Goal: Information Seeking & Learning: Learn about a topic

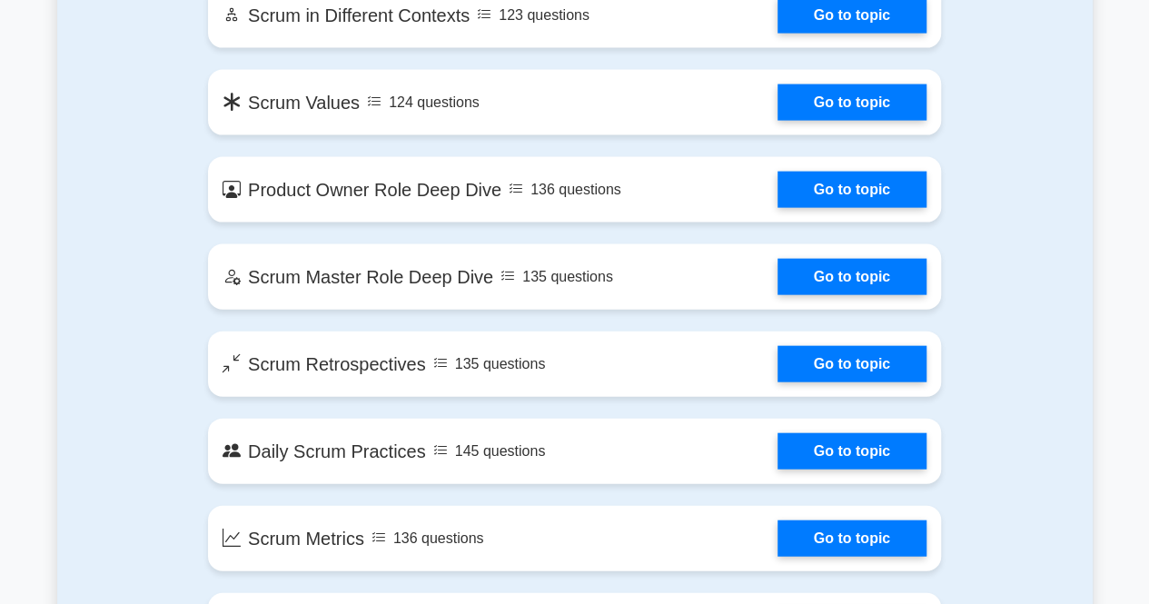
scroll to position [1899, 0]
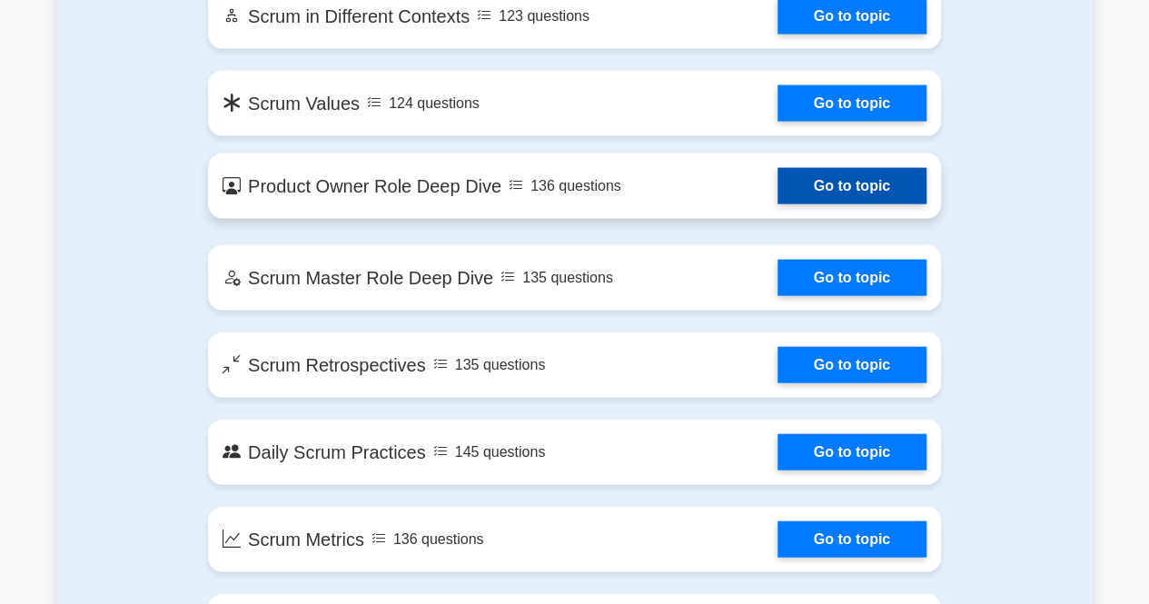
click at [808, 192] on link "Go to topic" at bounding box center [851, 186] width 149 height 36
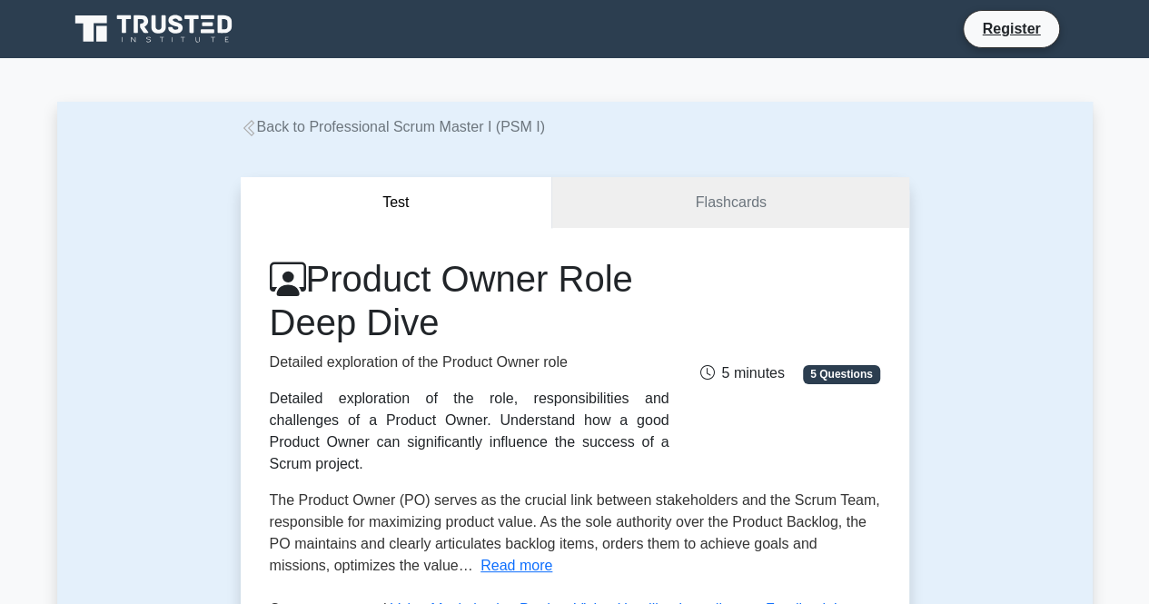
drag, startPoint x: 476, startPoint y: 340, endPoint x: 267, endPoint y: 328, distance: 209.2
click at [267, 328] on div "Product Owner Role Deep Dive Detailed exploration of the Product Owner role Det…" at bounding box center [469, 366] width 421 height 218
copy h1 "Deep Dive"
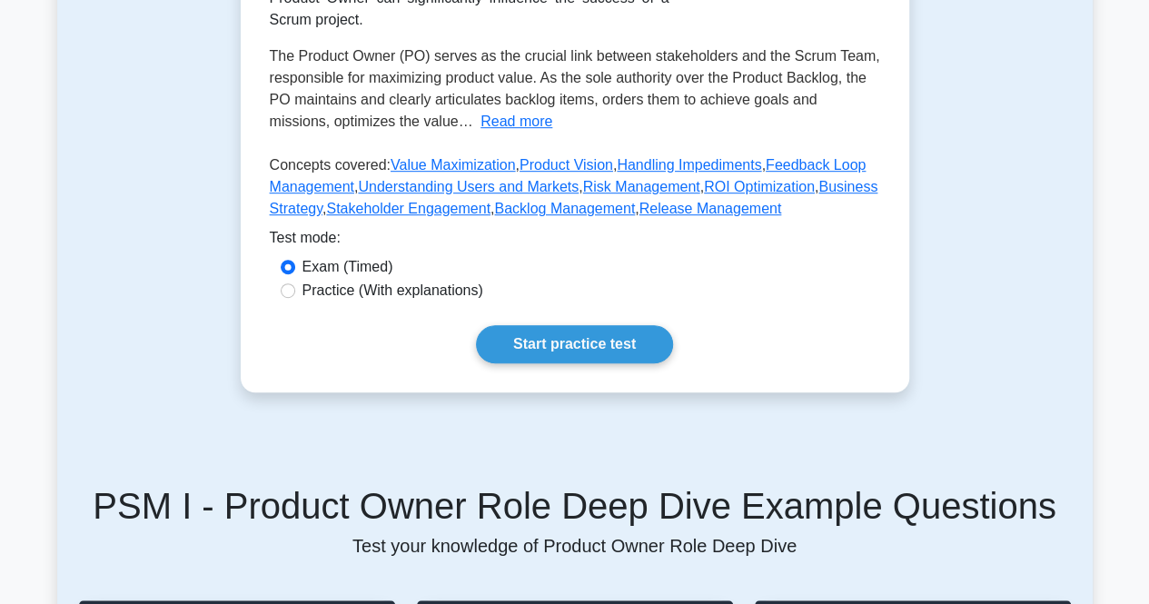
scroll to position [445, 0]
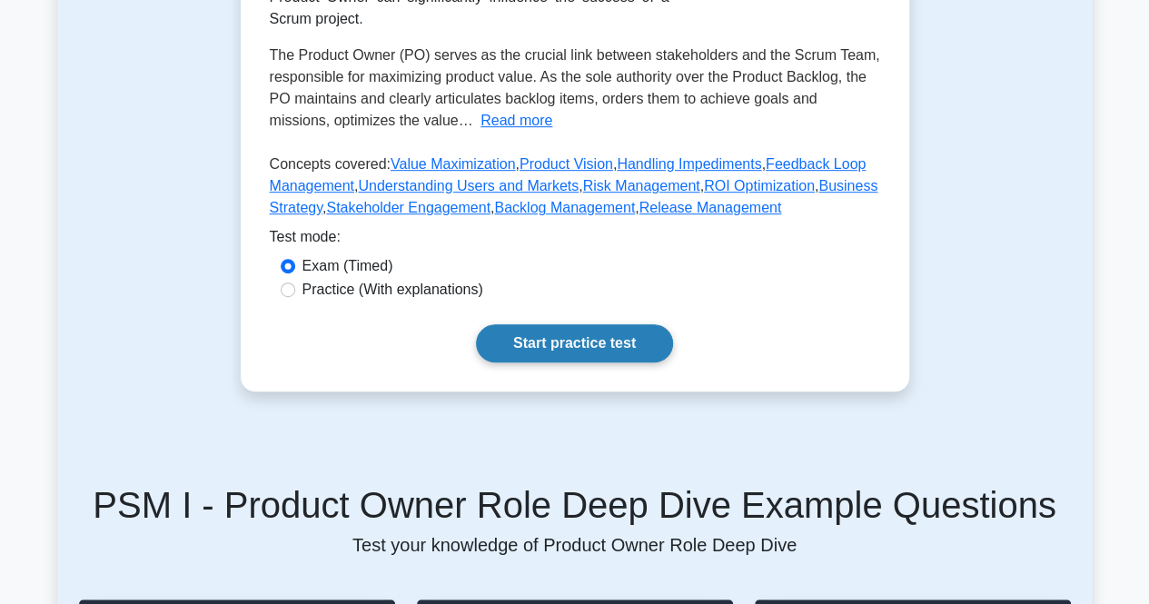
click at [556, 324] on link "Start practice test" at bounding box center [574, 343] width 197 height 38
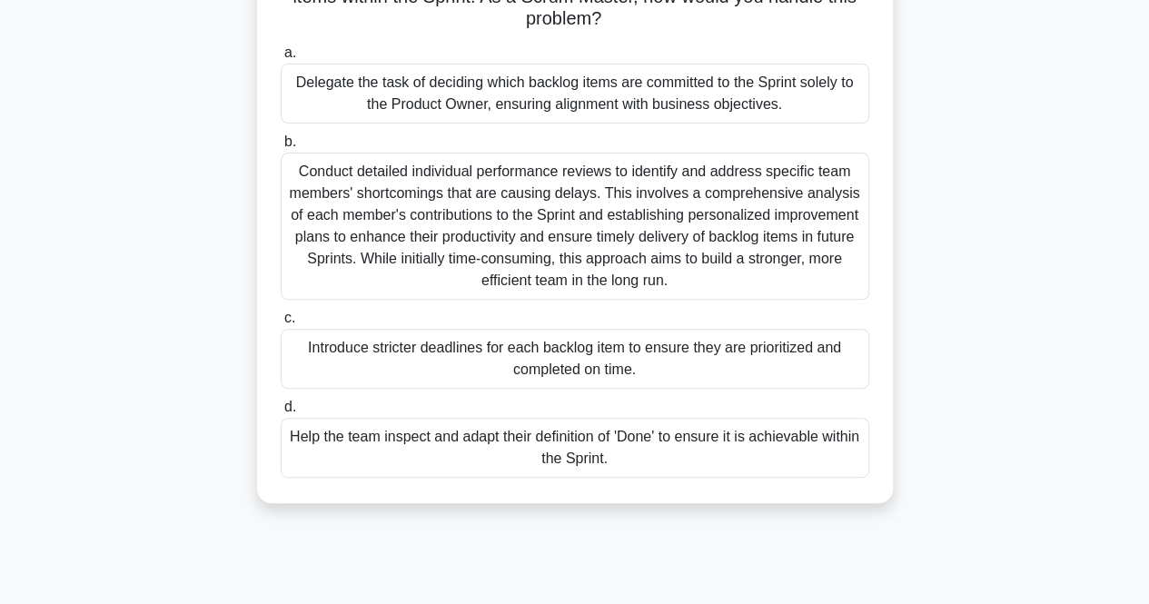
scroll to position [174, 0]
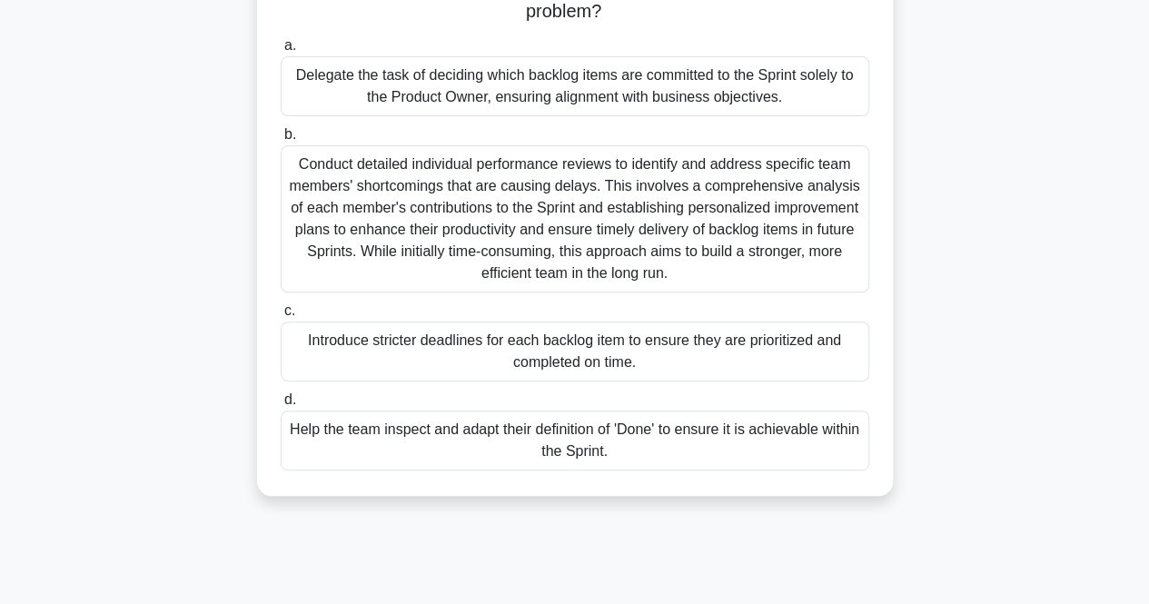
click at [577, 81] on div "Delegate the task of deciding which backlog items are committed to the Sprint s…" at bounding box center [575, 86] width 588 height 60
click at [281, 52] on input "a. Delegate the task of deciding which backlog items are committed to the Sprin…" at bounding box center [281, 46] width 0 height 12
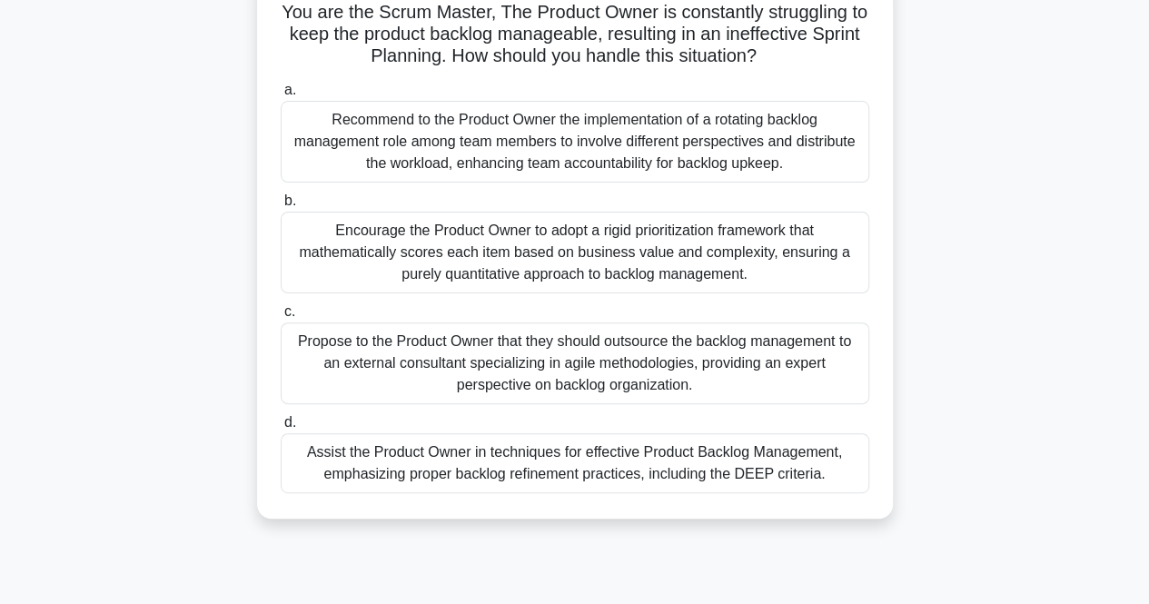
scroll to position [131, 0]
click at [625, 472] on div "Assist the Product Owner in techniques for effective Product Backlog Management…" at bounding box center [575, 462] width 588 height 60
click at [281, 428] on input "d. Assist the Product Owner in techniques for effective Product Backlog Managem…" at bounding box center [281, 422] width 0 height 12
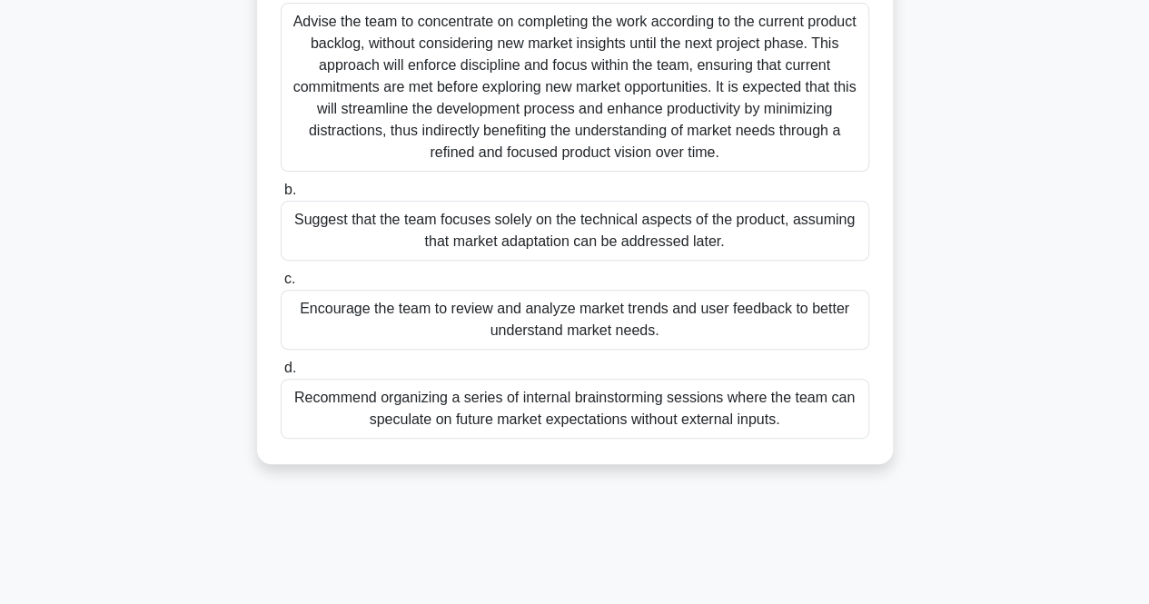
scroll to position [230, 0]
click at [588, 342] on div "Encourage the team to review and analyze market trends and user feedback to bet…" at bounding box center [575, 318] width 588 height 60
click at [281, 283] on input "c. Encourage the team to review and analyze market trends and user feedback to …" at bounding box center [281, 277] width 0 height 12
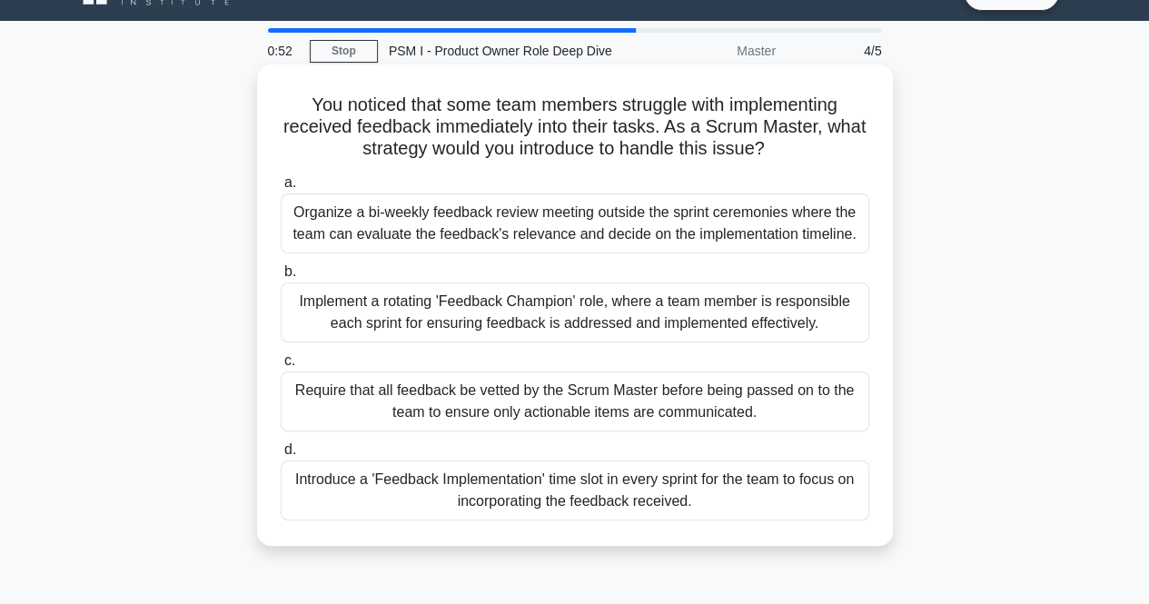
scroll to position [0, 0]
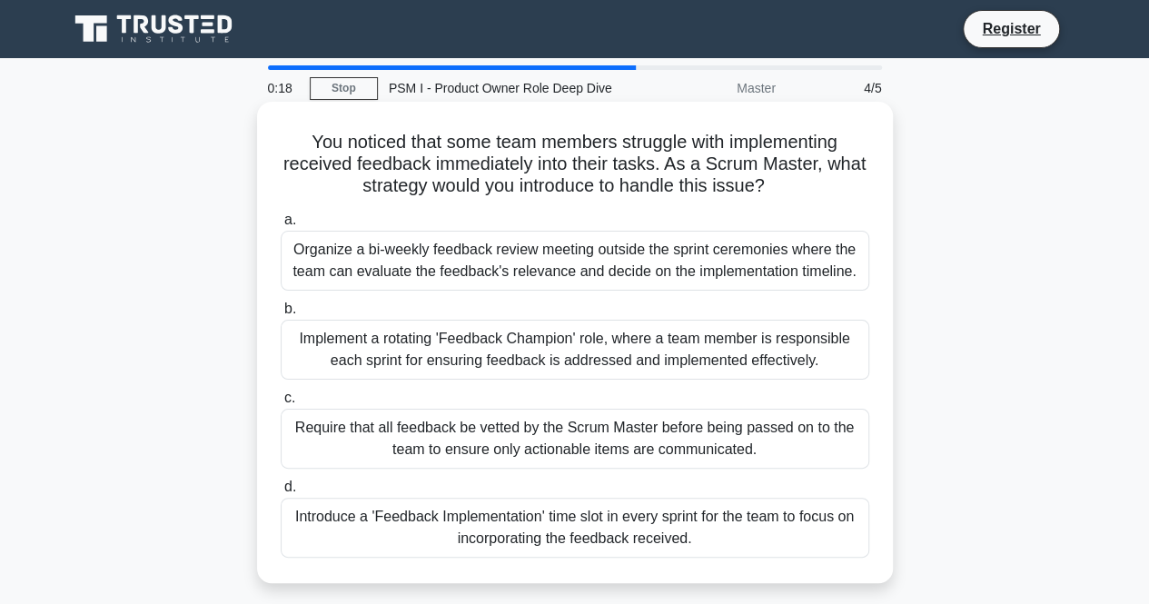
drag, startPoint x: 394, startPoint y: 451, endPoint x: 345, endPoint y: 429, distance: 53.7
click at [345, 429] on div "Require that all feedback be vetted by the Scrum Master before being passed on …" at bounding box center [575, 439] width 588 height 60
click at [281, 404] on input "c. Require that all feedback be vetted by the Scrum Master before being passed …" at bounding box center [281, 398] width 0 height 12
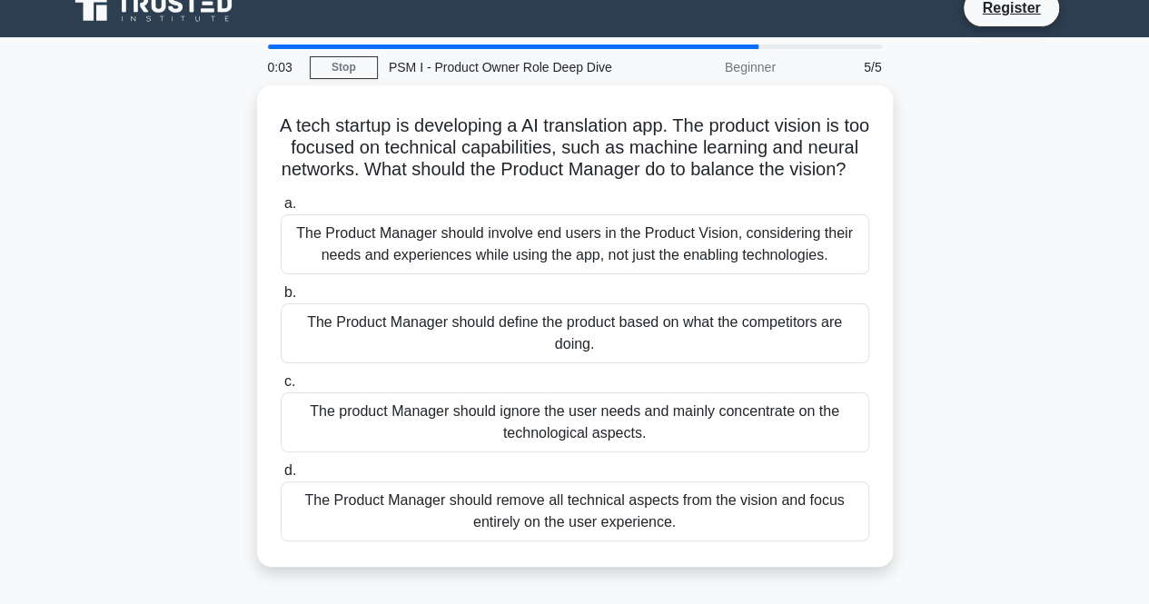
scroll to position [22, 0]
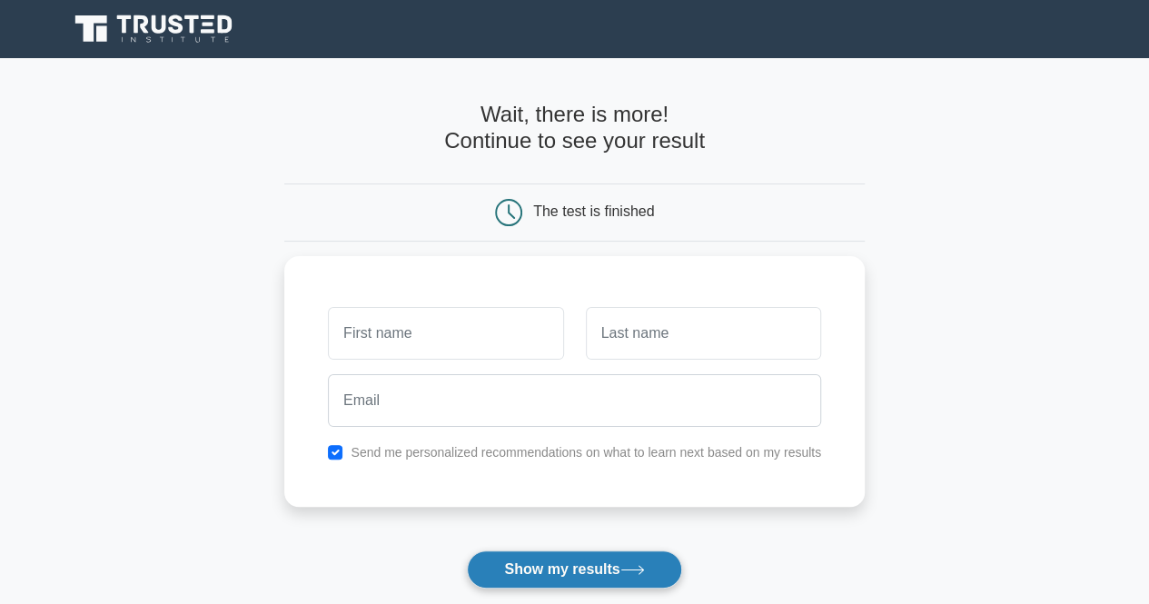
click at [537, 567] on button "Show my results" at bounding box center [574, 569] width 214 height 38
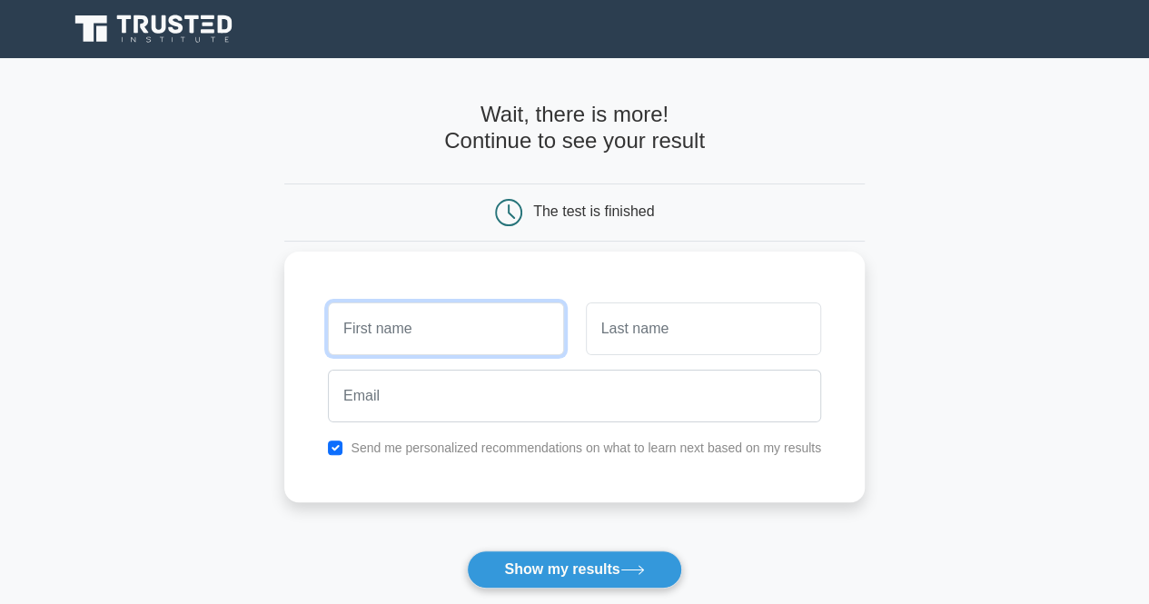
click at [476, 311] on input "text" at bounding box center [445, 328] width 235 height 53
type input "xiomara"
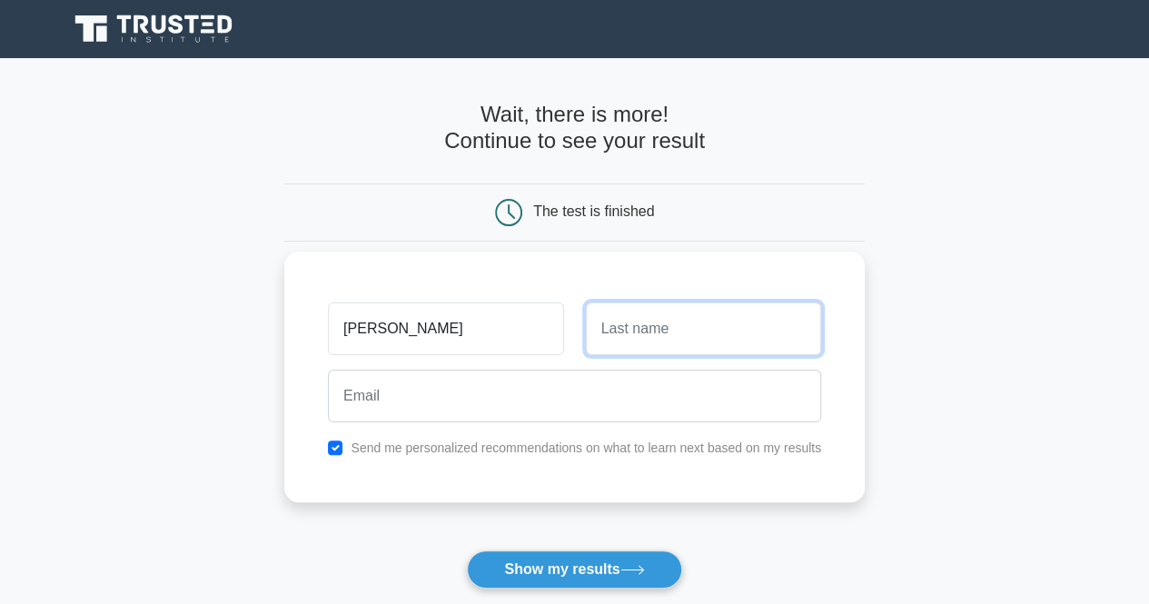
click at [651, 333] on input "text" at bounding box center [703, 328] width 235 height 53
type input "valencia"
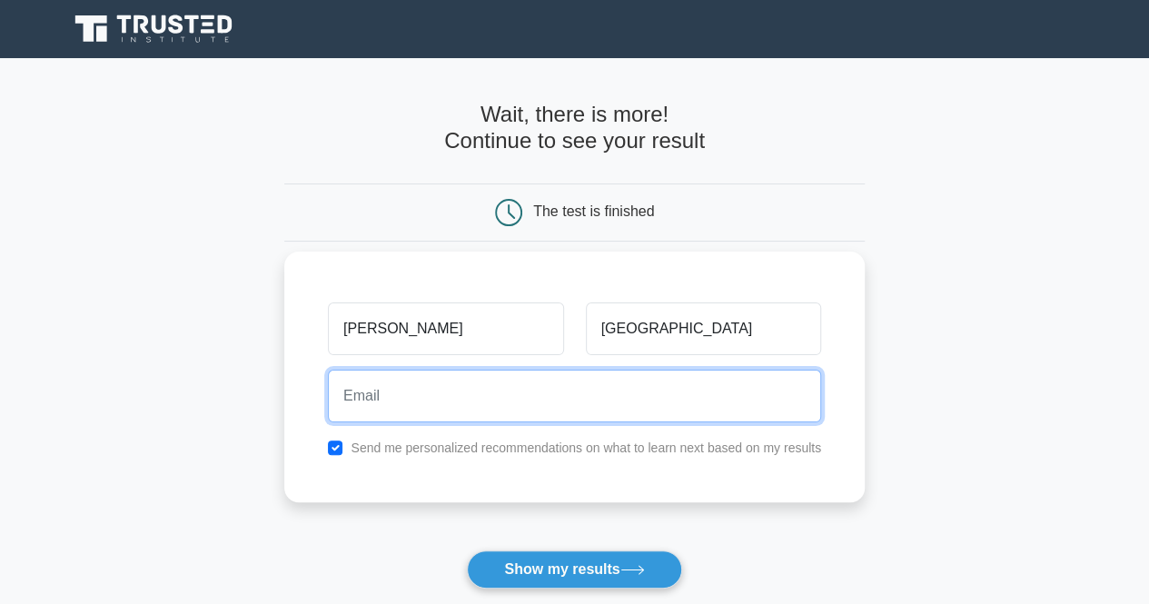
click at [577, 379] on input "email" at bounding box center [574, 396] width 493 height 53
type input "xiomarav08@gmail.com"
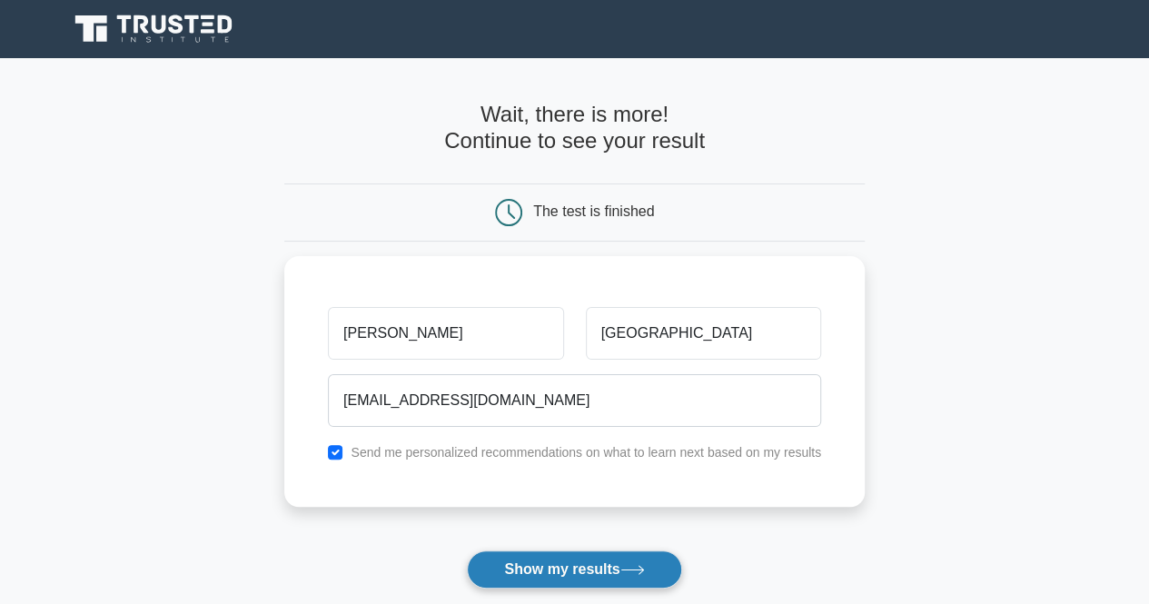
click at [532, 569] on button "Show my results" at bounding box center [574, 569] width 214 height 38
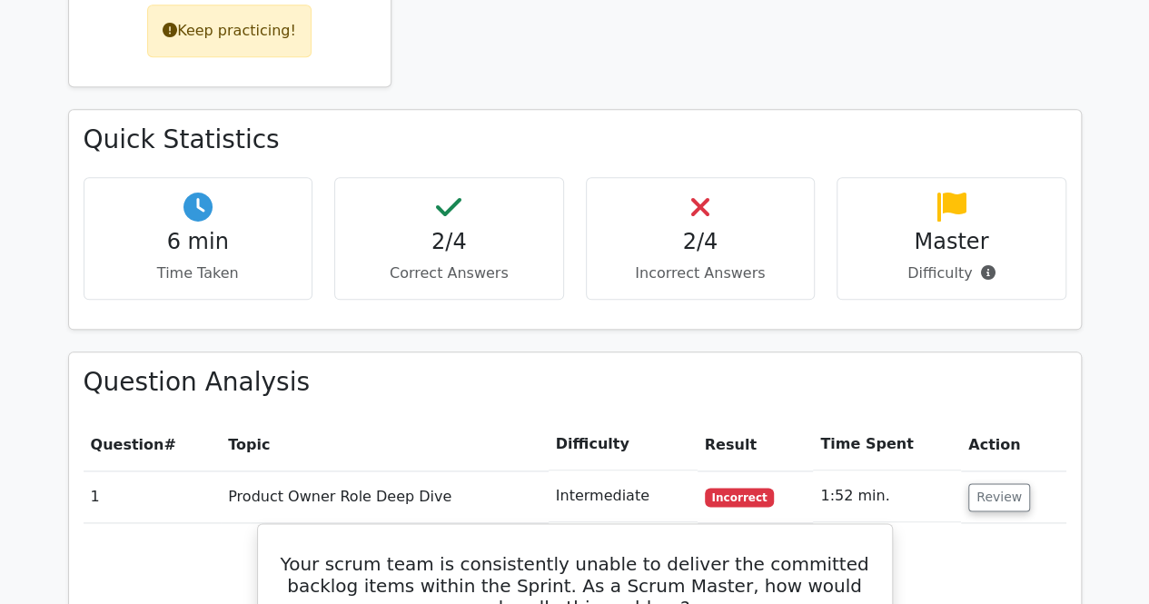
scroll to position [1245, 0]
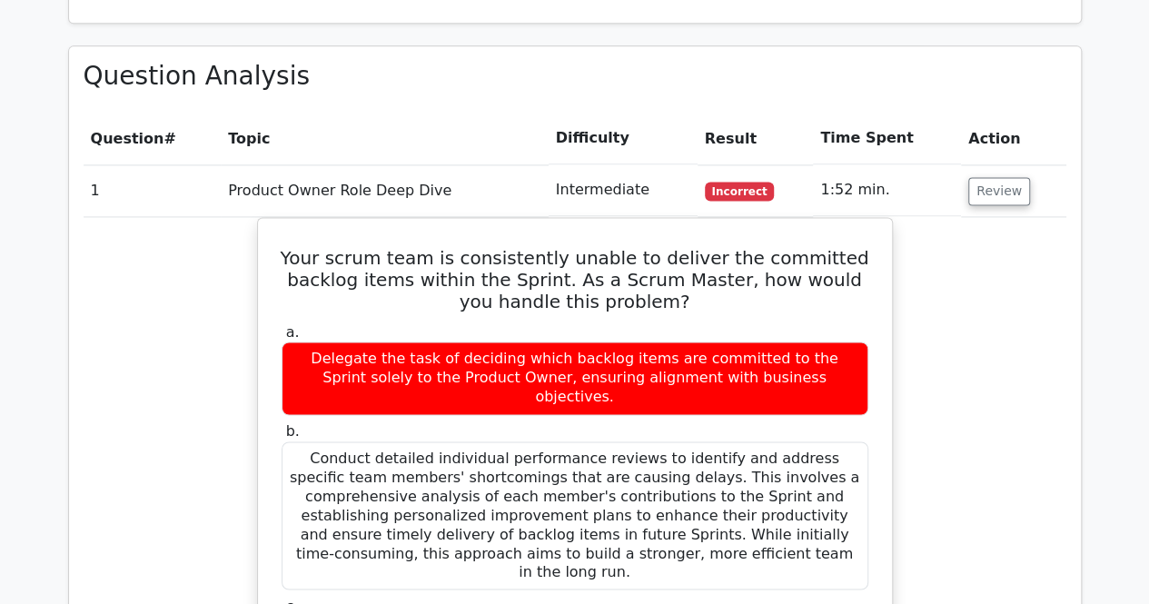
drag, startPoint x: 1119, startPoint y: 283, endPoint x: 1120, endPoint y: 320, distance: 36.4
click at [1120, 320] on main "Go Premium Professional Scrum Master I Preparation Package (2025) 2149 Superior…" at bounding box center [574, 395] width 1149 height 3164
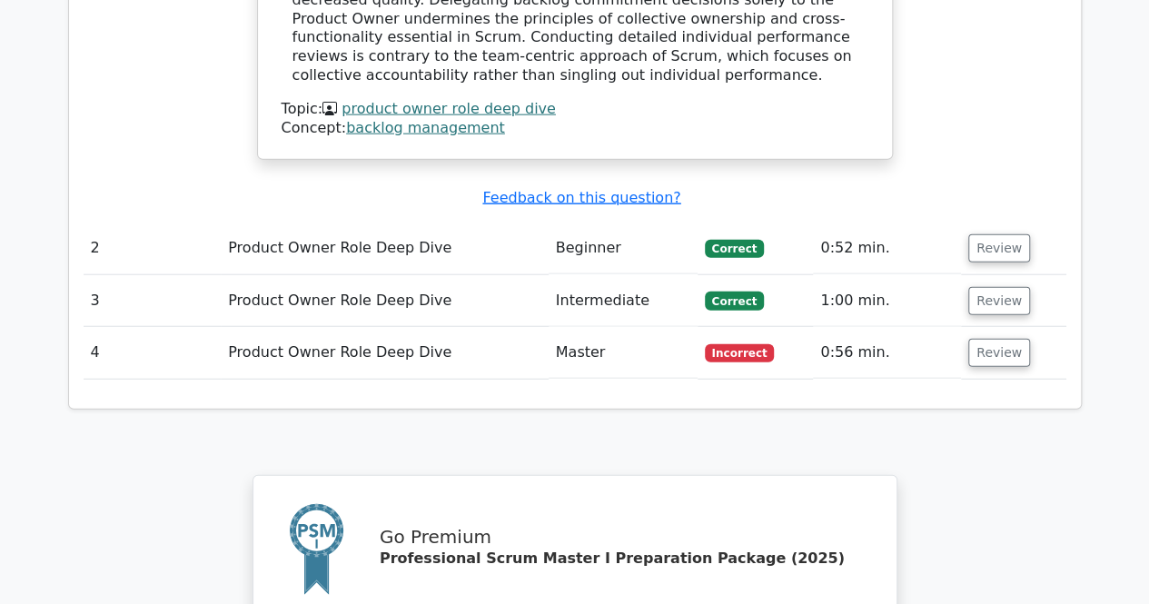
scroll to position [1970, 0]
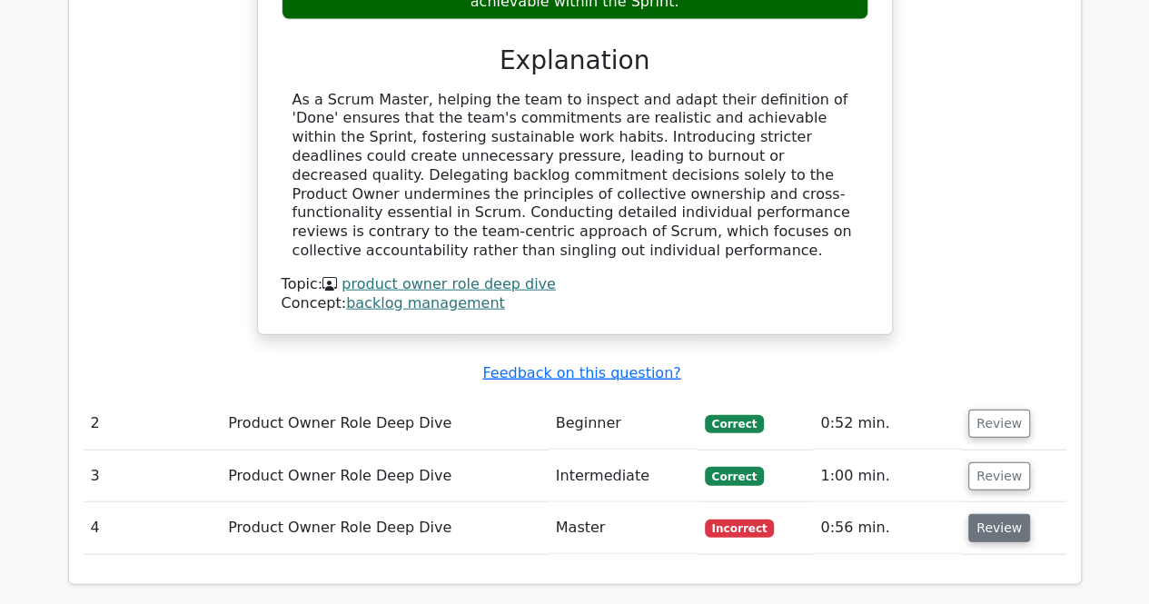
click at [1003, 514] on button "Review" at bounding box center [999, 528] width 62 height 28
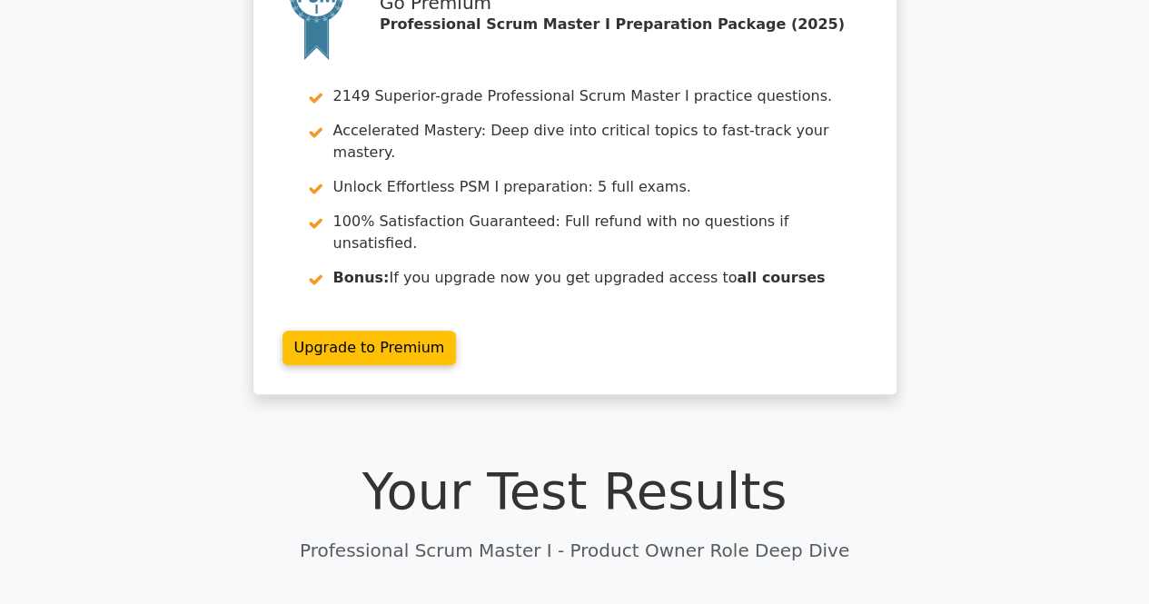
scroll to position [0, 0]
